Goal: Navigation & Orientation: Find specific page/section

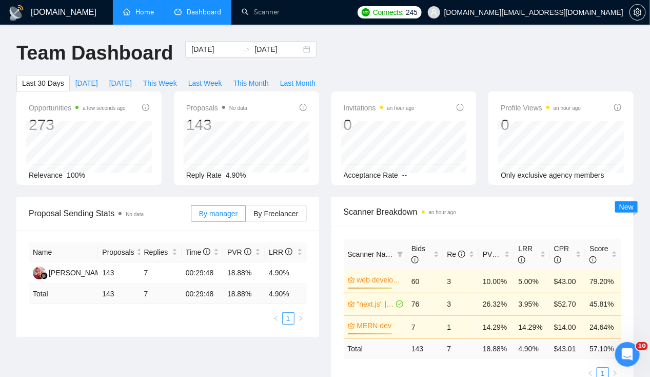
click at [143, 14] on link "Home" at bounding box center [138, 12] width 31 height 9
